Goal: Information Seeking & Learning: Learn about a topic

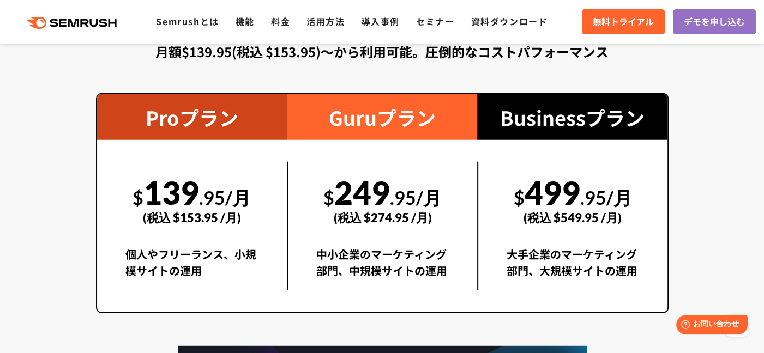
scroll to position [1722, 0]
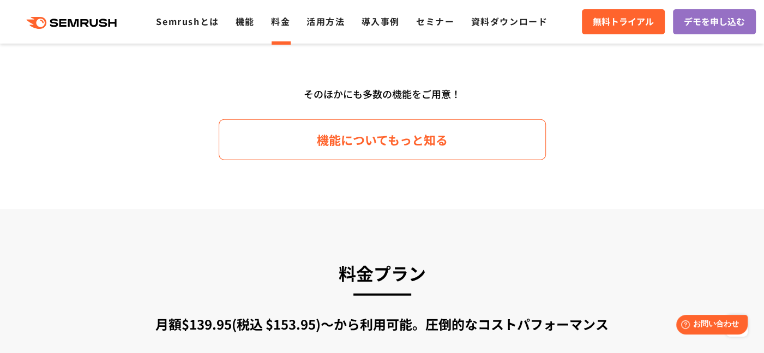
click at [277, 23] on link "料金" at bounding box center [280, 21] width 19 height 13
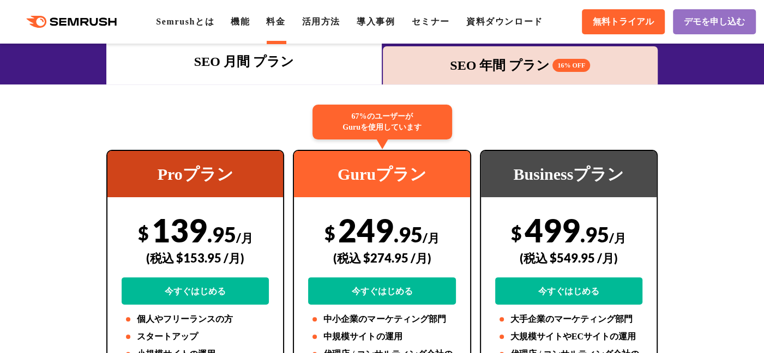
click at [420, 62] on div "SEO 年間 プラン 16% OFF" at bounding box center [520, 66] width 264 height 20
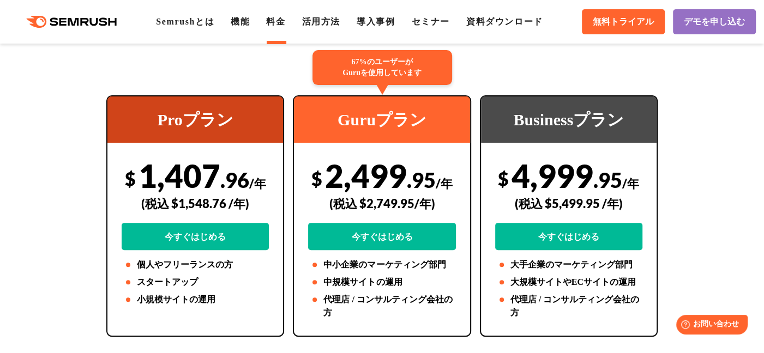
scroll to position [164, 0]
